Goal: Task Accomplishment & Management: Complete application form

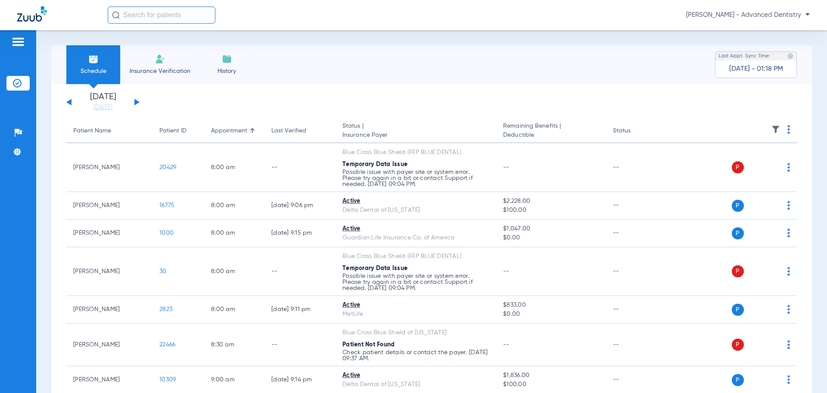
click at [133, 103] on div "[DATE] [DATE] [DATE] [DATE] [DATE] [DATE] [DATE] [DATE] [DATE] [DATE] [DATE] [D…" at bounding box center [102, 102] width 73 height 19
click at [134, 100] on button at bounding box center [136, 102] width 5 height 6
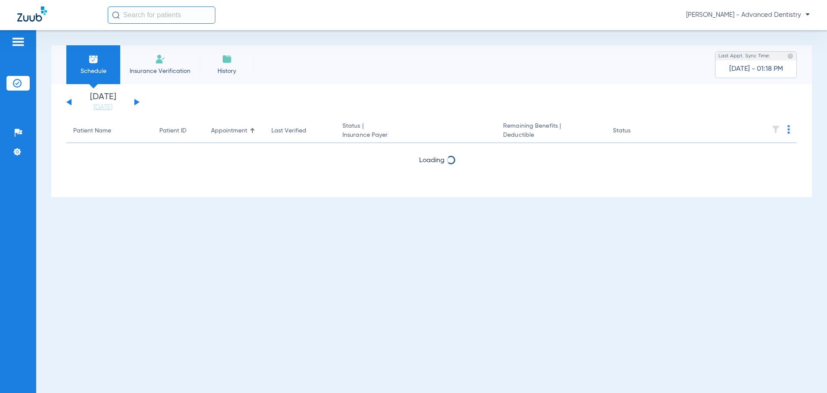
click at [134, 100] on button at bounding box center [136, 102] width 5 height 6
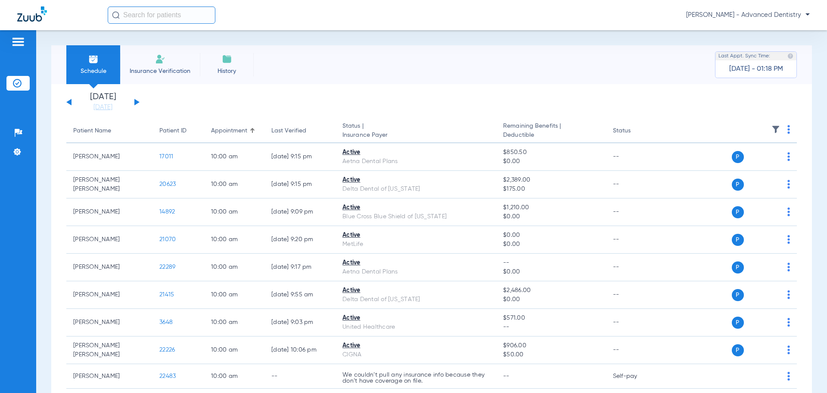
click at [165, 72] on span "Insurance Verification" at bounding box center [160, 71] width 67 height 9
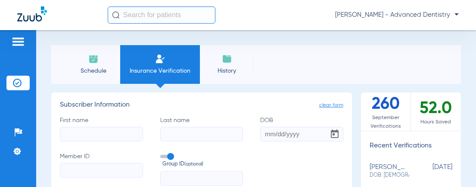
click at [82, 128] on input "First name" at bounding box center [101, 134] width 83 height 15
type input "Kady"
type input "[PERSON_NAME]"
click at [261, 135] on input "DOB" at bounding box center [301, 134] width 83 height 15
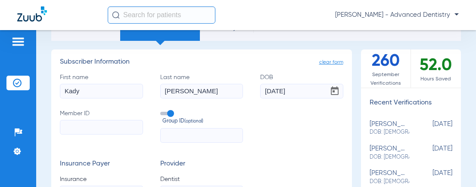
type input "[DATE]"
click at [94, 121] on input "Member ID" at bounding box center [101, 127] width 83 height 15
type input "344920484"
drag, startPoint x: 225, startPoint y: 134, endPoint x: 222, endPoint y: 128, distance: 6.2
click at [225, 134] on input "text" at bounding box center [201, 135] width 83 height 15
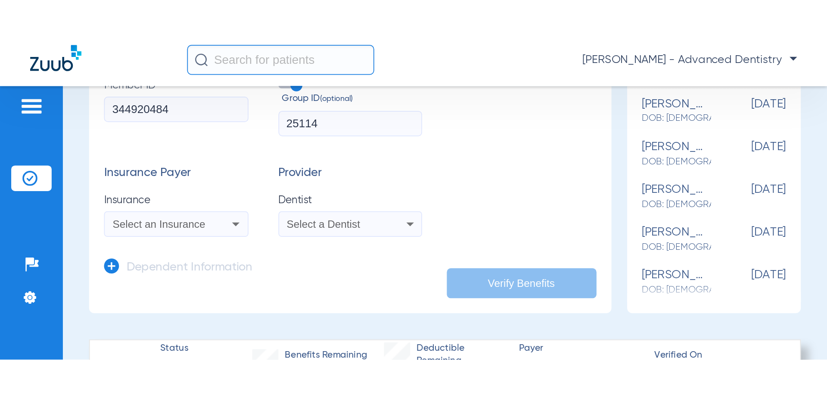
scroll to position [129, 0]
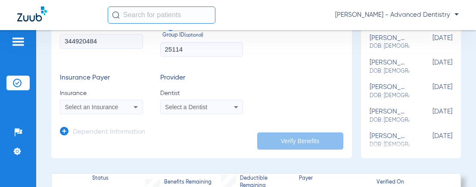
type input "25114"
click at [122, 102] on div "Select an Insurance" at bounding box center [101, 107] width 82 height 10
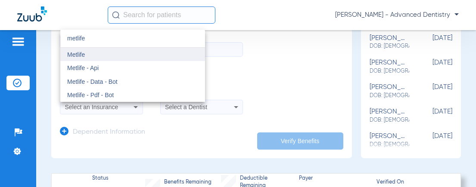
type input "metlife"
click at [108, 51] on mat-option "Metlife" at bounding box center [132, 55] width 145 height 14
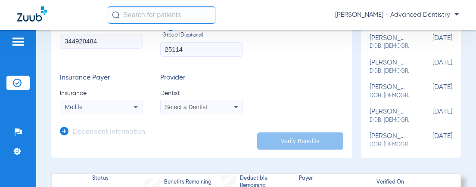
click at [207, 106] on div "Select a Dentist" at bounding box center [202, 107] width 82 height 10
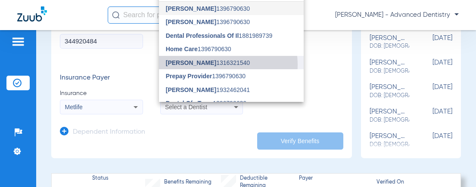
click at [216, 65] on span "[PERSON_NAME] 1316321540" at bounding box center [208, 63] width 84 height 6
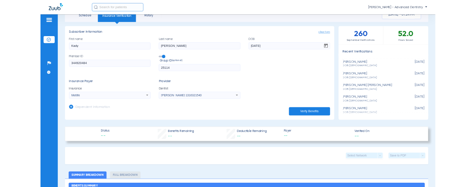
scroll to position [0, 0]
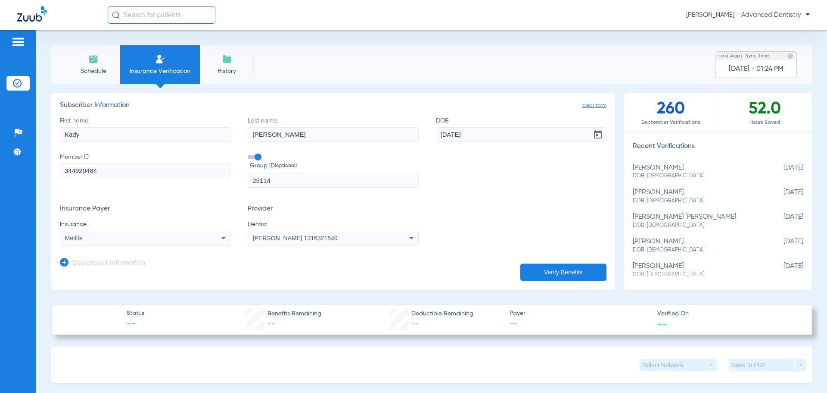
click at [558, 274] on button "Verify Benefits" at bounding box center [564, 271] width 86 height 17
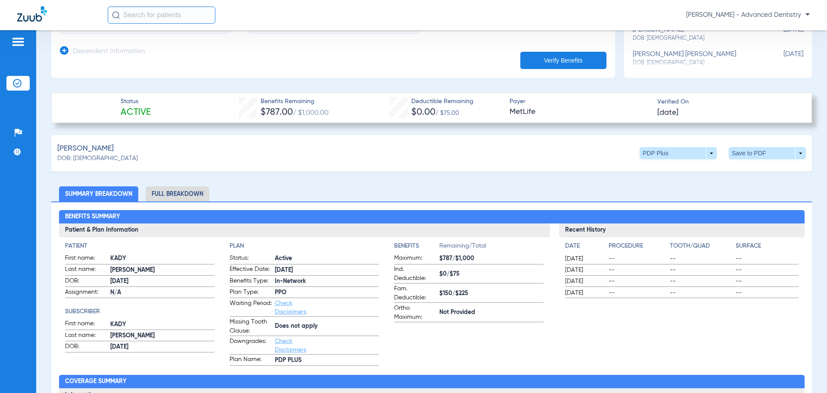
scroll to position [215, 0]
